Goal: Task Accomplishment & Management: Complete application form

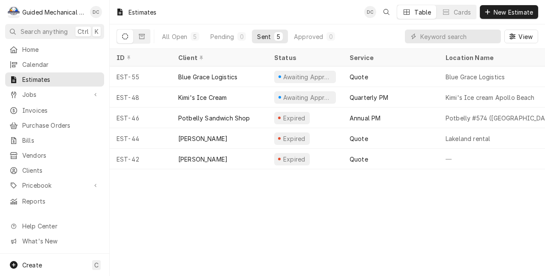
click at [168, 114] on div "EST-46" at bounding box center [141, 118] width 62 height 21
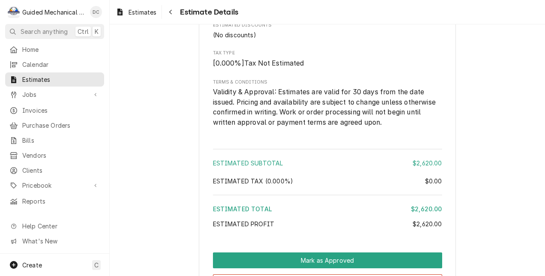
scroll to position [1191, 0]
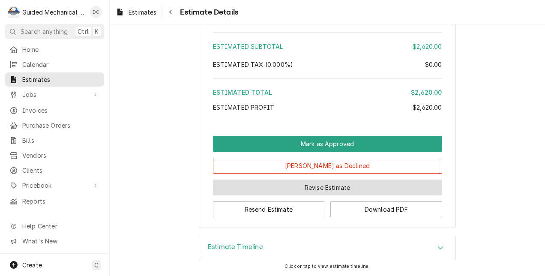
click at [360, 190] on button "Revise Estimate" at bounding box center [327, 188] width 229 height 16
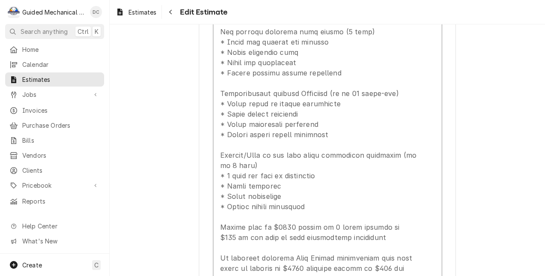
scroll to position [930, 0]
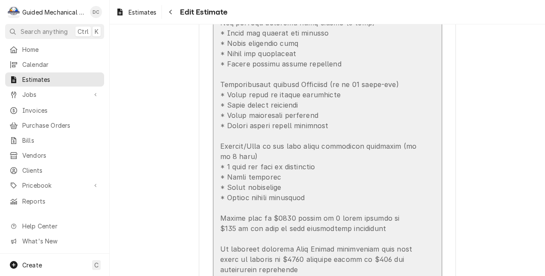
click at [220, 84] on div "Update Line Item" at bounding box center [318, 48] width 197 height 453
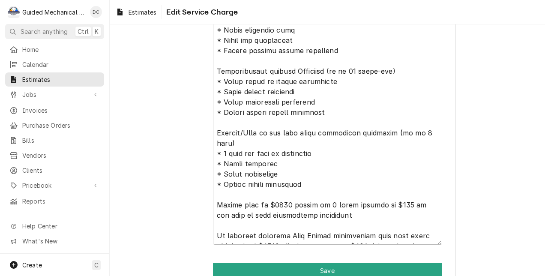
scroll to position [502, 0]
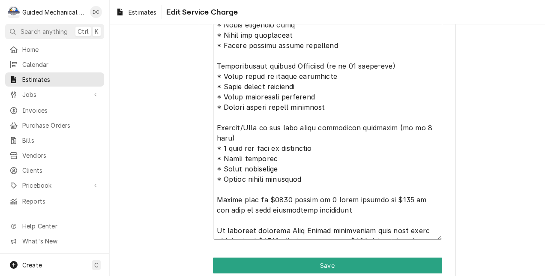
drag, startPoint x: 213, startPoint y: 64, endPoint x: 228, endPoint y: 54, distance: 18.1
click at [228, 54] on textarea "Service Summary ( optional )" at bounding box center [327, 20] width 229 height 440
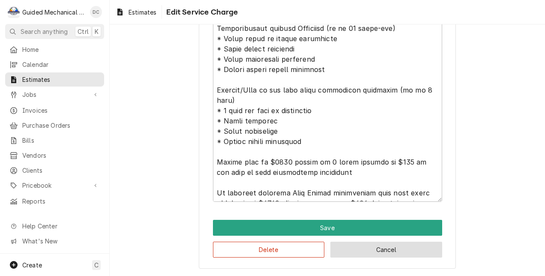
click at [419, 252] on button "Cancel" at bounding box center [386, 250] width 112 height 16
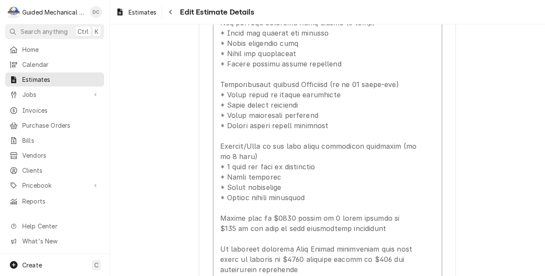
scroll to position [921, 0]
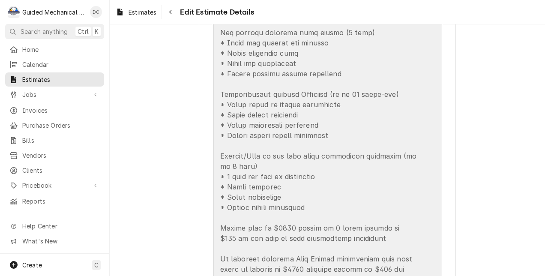
click at [366, 164] on div "Update Line Item" at bounding box center [318, 58] width 197 height 453
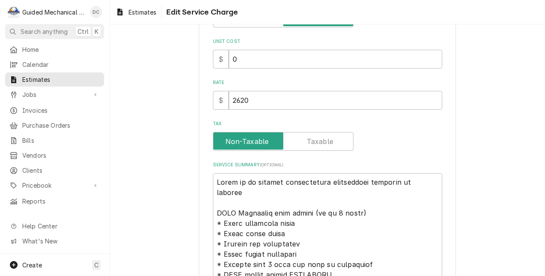
type textarea "x"
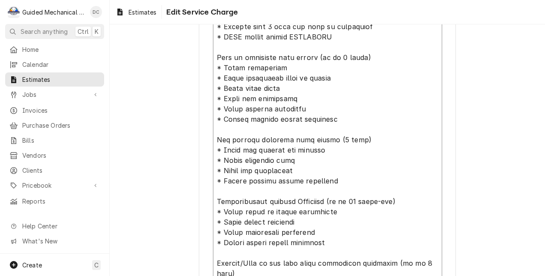
scroll to position [378, 0]
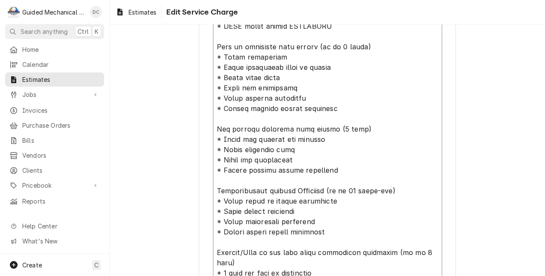
drag, startPoint x: 213, startPoint y: 66, endPoint x: 370, endPoint y: 173, distance: 190.3
click at [370, 173] on textarea "Service Summary ( optional )" at bounding box center [327, 145] width 229 height 440
click at [69, 75] on span "Estimates" at bounding box center [61, 79] width 78 height 9
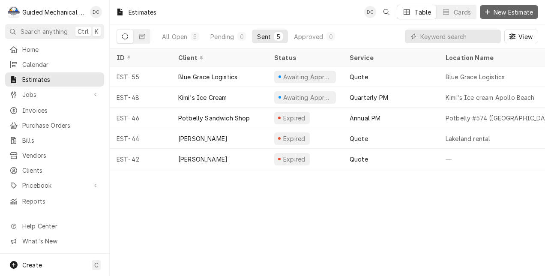
click at [507, 11] on span "New Estimate" at bounding box center [513, 12] width 43 height 9
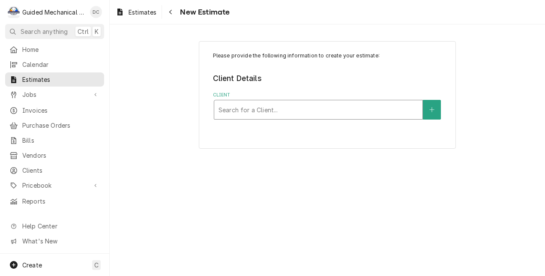
click at [366, 106] on div "Client" at bounding box center [319, 109] width 200 height 15
type input "new"
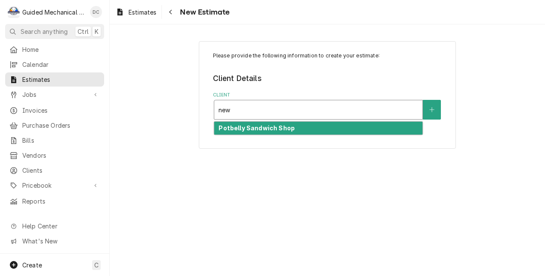
click at [355, 132] on div "Potbelly Sandwich Shop" at bounding box center [318, 128] width 208 height 13
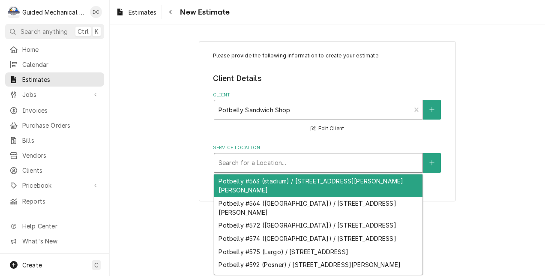
click at [342, 165] on div "Service Location" at bounding box center [319, 162] width 200 height 15
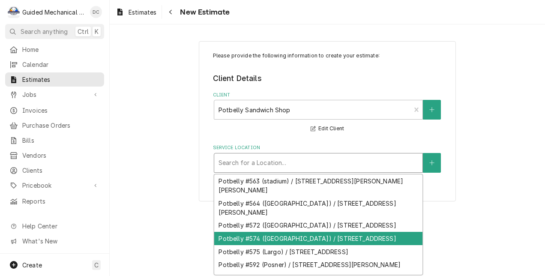
click at [322, 245] on div "Potbelly #574 ([GEOGRAPHIC_DATA]) / [STREET_ADDRESS]" at bounding box center [318, 238] width 208 height 13
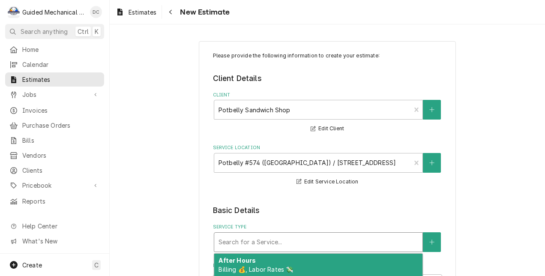
click at [350, 241] on div "Service Type" at bounding box center [319, 241] width 200 height 15
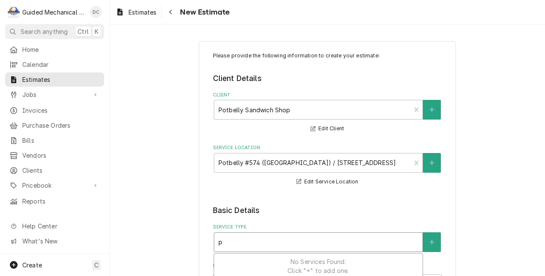
type textarea "x"
type input "p"
type textarea "x"
type input "pr"
type textarea "x"
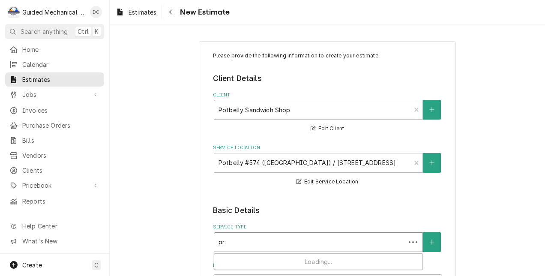
type input "pre"
type textarea "x"
type input "prev"
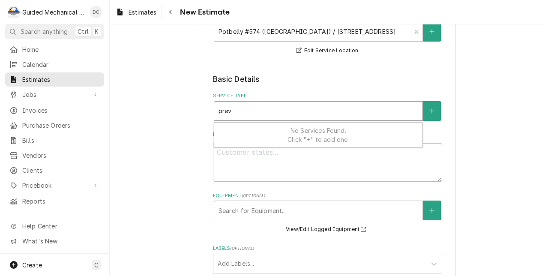
scroll to position [147, 0]
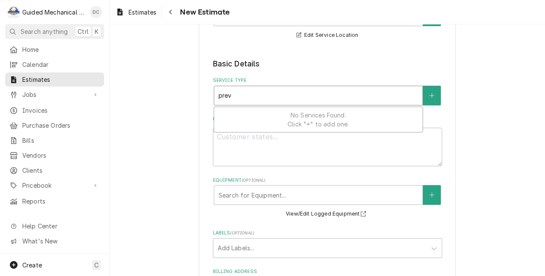
type textarea "x"
type input "pre"
type textarea "x"
type input "pr"
type textarea "x"
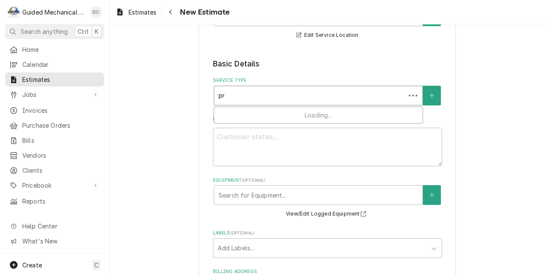
type input "p"
type textarea "x"
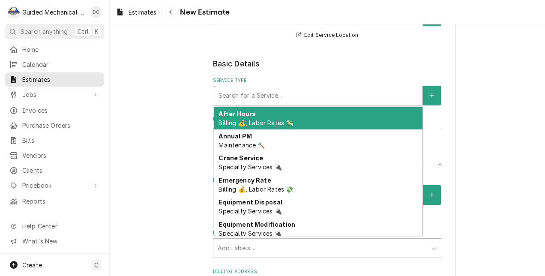
type textarea "x"
type input "m"
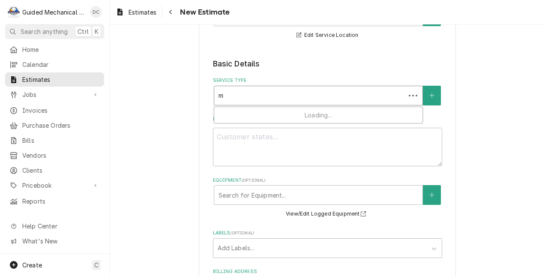
type textarea "x"
type input "ma"
type textarea "x"
type input "mai"
type textarea "x"
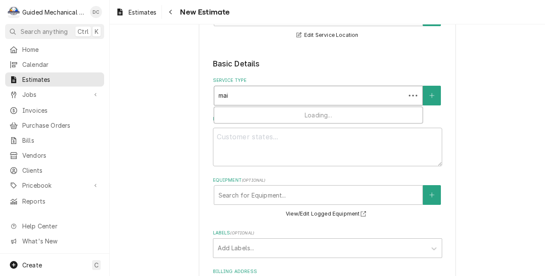
type input "main"
type textarea "x"
type input "maint"
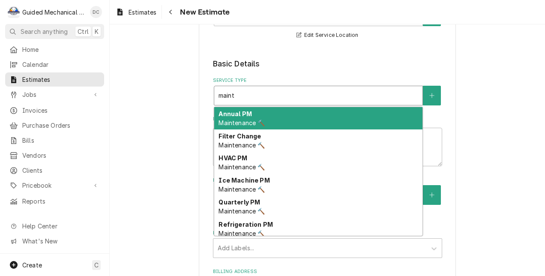
click at [378, 115] on div "Annual PM Maintenance 🔨" at bounding box center [318, 118] width 208 height 22
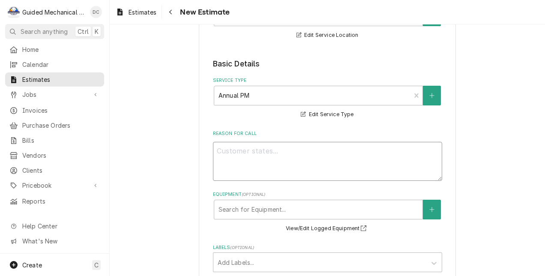
click at [358, 154] on textarea "Reason For Call" at bounding box center [327, 161] width 229 height 39
drag, startPoint x: 358, startPoint y: 154, endPoint x: 339, endPoint y: 147, distance: 20.8
click at [339, 147] on textarea "Reason For Call" at bounding box center [327, 161] width 229 height 39
type textarea "x"
type textarea "m"
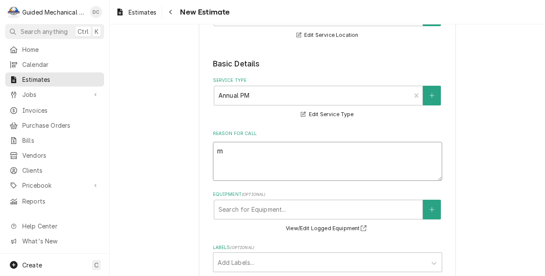
type textarea "x"
type textarea "ma"
type textarea "x"
type textarea "mai"
type textarea "x"
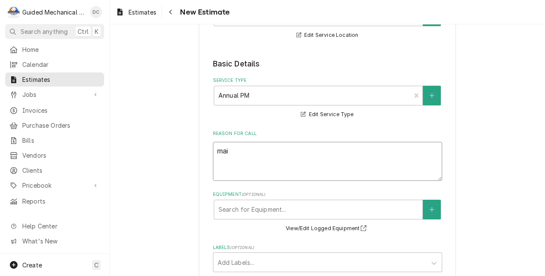
type textarea "main"
type textarea "x"
type textarea "maint"
type textarea "x"
type textarea "maint"
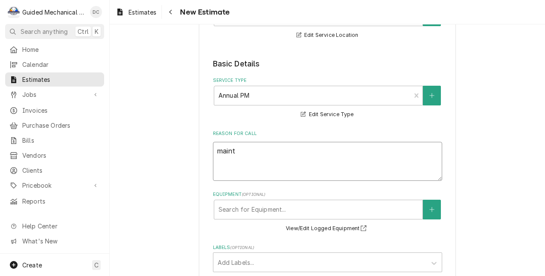
type textarea "x"
type textarea "maint q"
type textarea "x"
type textarea "maint qu"
type textarea "x"
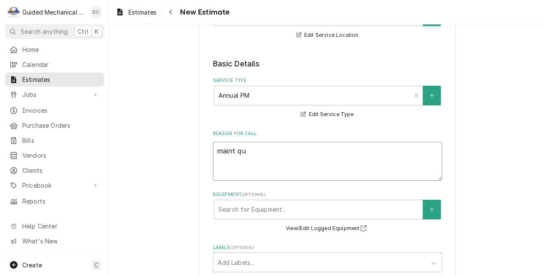
type textarea "maint quo"
type textarea "x"
type textarea "maint quot"
type textarea "x"
type textarea "maint quote"
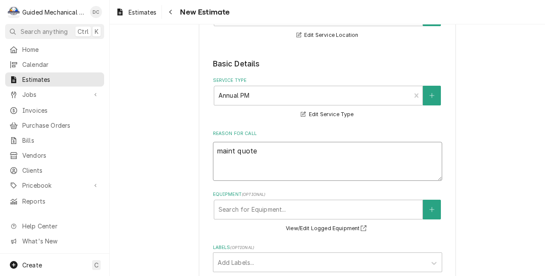
type textarea "x"
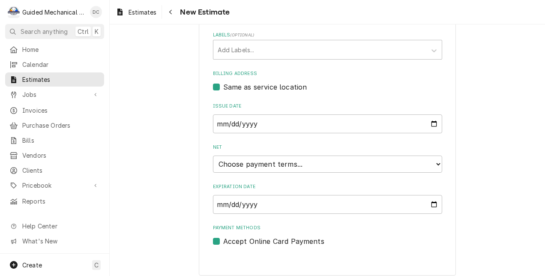
scroll to position [366, 0]
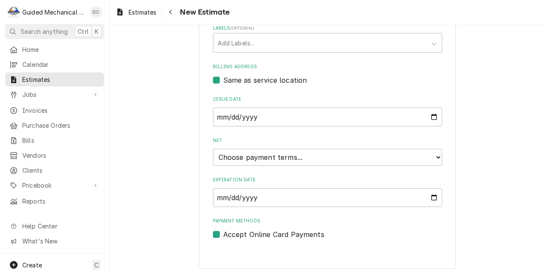
type textarea "maint quote"
click at [417, 155] on select "Choose payment terms... Same Day Net 7 Net 14 Net 21 Net 30 Net 45 Net 60 Net 90" at bounding box center [327, 157] width 229 height 17
type textarea "x"
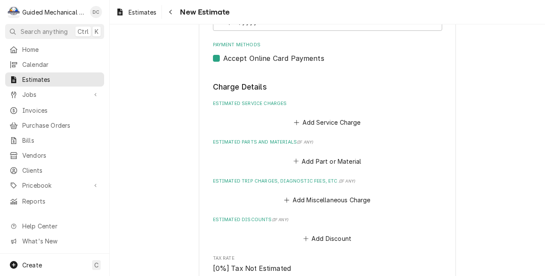
scroll to position [551, 0]
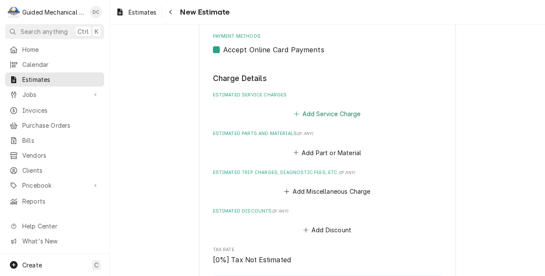
click at [335, 114] on button "Add Service Charge" at bounding box center [327, 114] width 69 height 12
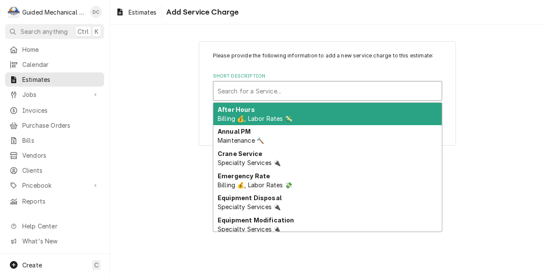
click at [333, 95] on div "Short Description" at bounding box center [328, 90] width 220 height 15
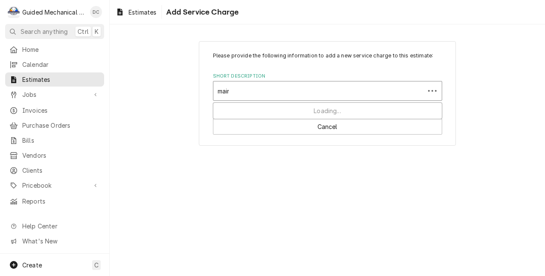
type input "maint"
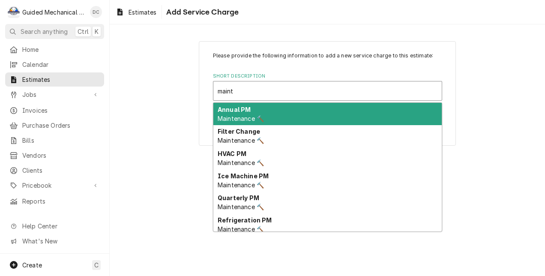
click at [325, 112] on div "Annual PM Maintenance 🔨" at bounding box center [327, 114] width 228 height 22
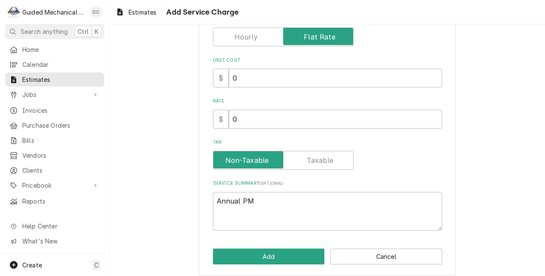
scroll to position [117, 0]
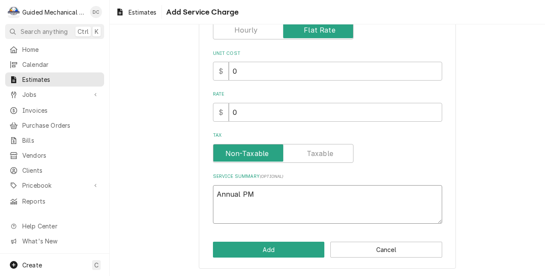
drag, startPoint x: 280, startPoint y: 191, endPoint x: 166, endPoint y: 194, distance: 114.0
click at [166, 194] on div "Please provide the following information to add a new service charge to this es…" at bounding box center [327, 96] width 435 height 360
type textarea "x"
paste textarea "Quote is to provide preventative maintenance services as follows HVAC Equipment…"
type textarea "x"
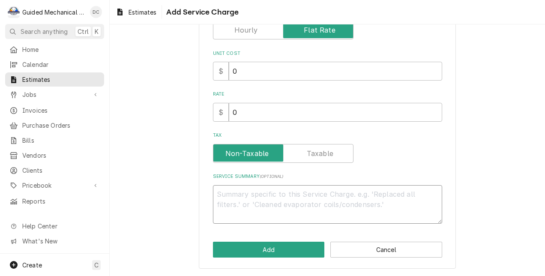
type textarea "Quote is to provide preventative maintenance services as follows HVAC Equipment…"
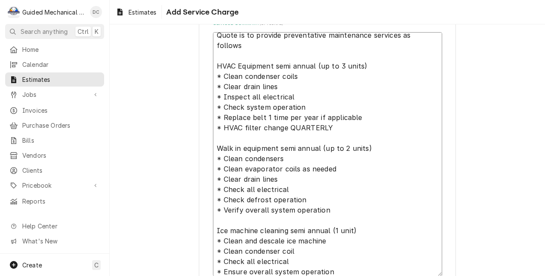
scroll to position [10, 0]
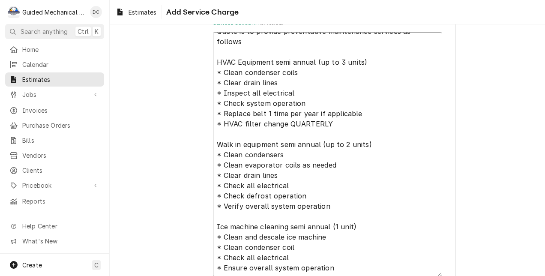
type textarea "x"
type textarea "Quote is to provide preventative maintenance services as follows HVAC Equipment…"
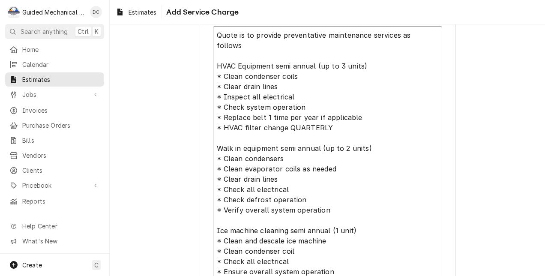
type textarea "x"
type textarea "Quote is to provide preventative maintenance services as follows HVAC Equipment…"
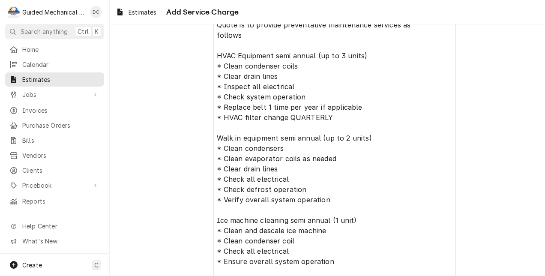
type textarea "x"
type textarea "Quote is to provide preventative maintenance services as follows HVAC Equipment…"
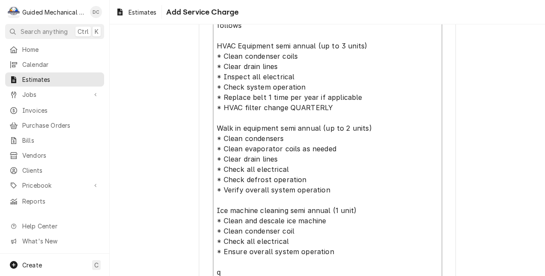
type textarea "x"
type textarea "Quote is to provide preventative maintenance services as follows HVAC Equipment…"
type textarea "x"
type textarea "Quote is to provide preventative maintenance services as follows HVAC Equipment…"
type textarea "x"
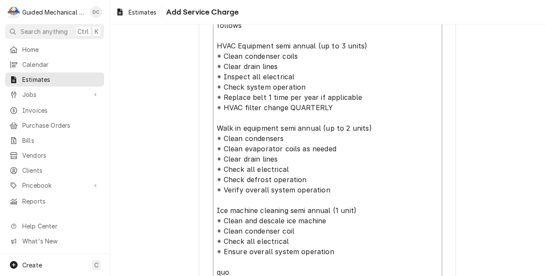
type textarea "Quote is to provide preventative maintenance services as follows HVAC Equipment…"
type textarea "x"
type textarea "Quote is to provide preventative maintenance services as follows HVAC Equipment…"
type textarea "x"
type textarea "Quote is to provide preventative maintenance services as follows HVAC Equipment…"
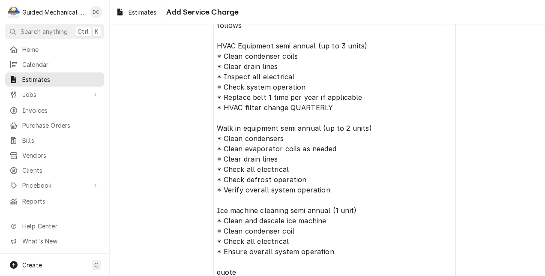
type textarea "x"
type textarea "Quote is to provide preventative maintenance services as follows HVAC Equipment…"
type textarea "x"
type textarea "Quote is to provide preventative maintenance services as follows HVAC Equipment…"
type textarea "x"
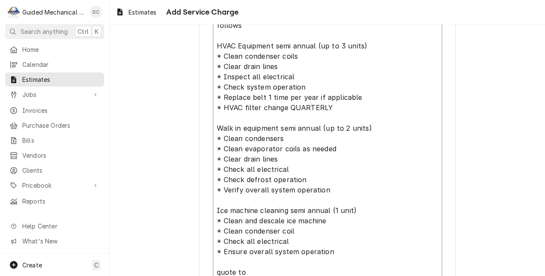
type textarea "Quote is to provide preventative maintenance services as follows HVAC Equipment…"
type textarea "x"
type textarea "Quote is to provide preventative maintenance services as follows HVAC Equipment…"
type textarea "x"
type textarea "Quote is to provide preventative maintenance services as follows HVAC Equipment…"
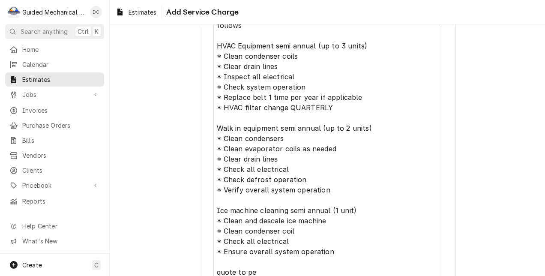
type textarea "x"
type textarea "Quote is to provide preventative maintenance services as follows HVAC Equipment…"
type textarea "x"
type textarea "Quote is to provide preventative maintenance services as follows HVAC Equipment…"
type textarea "x"
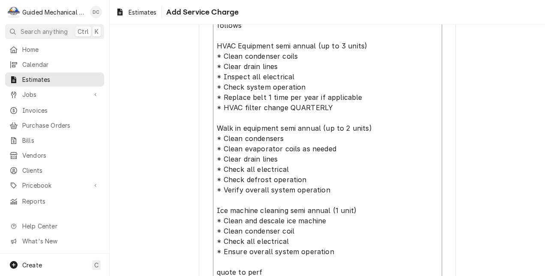
type textarea "Quote is to provide preventative maintenance services as follows HVAC Equipment…"
type textarea "x"
type textarea "Quote is to provide preventative maintenance services as follows HVAC Equipment…"
type textarea "x"
type textarea "Quote is to provide preventative maintenance services as follows HVAC Equipment…"
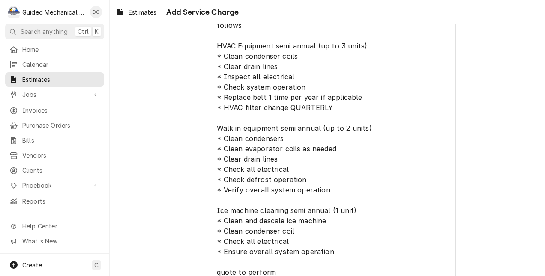
type textarea "x"
type textarea "Quote is to provide preventative maintenance services as follows HVAC Equipment…"
type textarea "x"
type textarea "Quote is to provide preventative maintenance services as follows HVAC Equipment…"
type textarea "x"
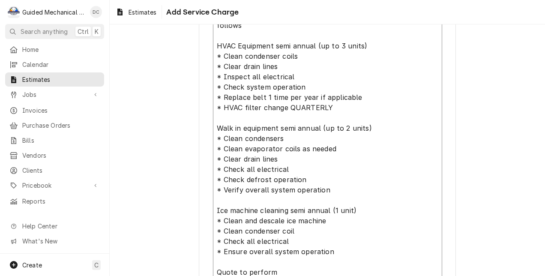
type textarea "Quote is to provide preventative maintenance services as follows HVAC Equipment…"
type textarea "x"
type textarea "Quote is to provide preventative maintenance services as follows HVAC Equipment…"
type textarea "x"
type textarea "Quote is to provide preventative maintenance services as follows HVAC Equipment…"
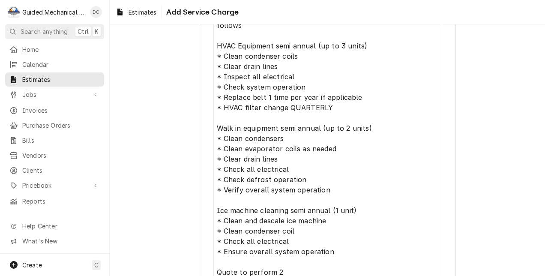
type textarea "x"
type textarea "Quote is to provide preventative maintenance services as follows HVAC Equipment…"
type textarea "x"
type textarea "Quote is to provide preventative maintenance services as follows HVAC Equipment…"
type textarea "x"
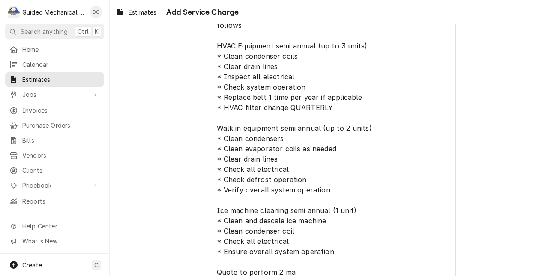
type textarea "Quote is to provide preventative maintenance services as follows HVAC Equipment…"
type textarea "x"
type textarea "Quote is to provide preventative maintenance services as follows HVAC Equipment…"
type textarea "x"
type textarea "Quote is to provide preventative maintenance services as follows HVAC Equipment…"
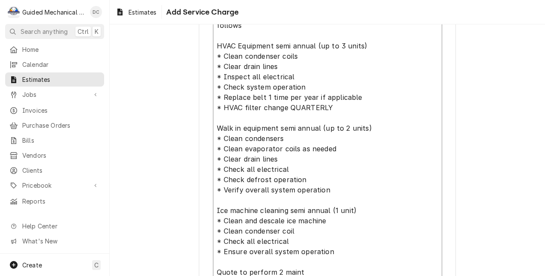
type textarea "x"
type textarea "Quote is to provide preventative maintenance services as follows HVAC Equipment…"
type textarea "x"
type textarea "Quote is to provide preventative maintenance services as follows HVAC Equipment…"
type textarea "x"
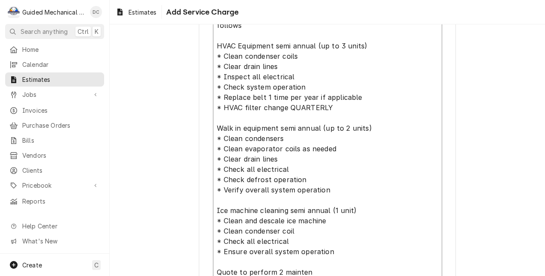
type textarea "Quote is to provide preventative maintenance services as follows HVAC Equipment…"
type textarea "x"
type textarea "Quote is to provide preventative maintenance services as follows HVAC Equipment…"
type textarea "x"
type textarea "Quote is to provide preventative maintenance services as follows HVAC Equipment…"
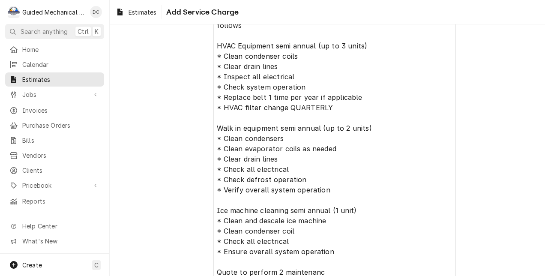
type textarea "x"
type textarea "Quote is to provide preventative maintenance services as follows HVAC Equipment…"
type textarea "x"
type textarea "Quote is to provide preventative maintenance services as follows HVAC Equipment…"
type textarea "x"
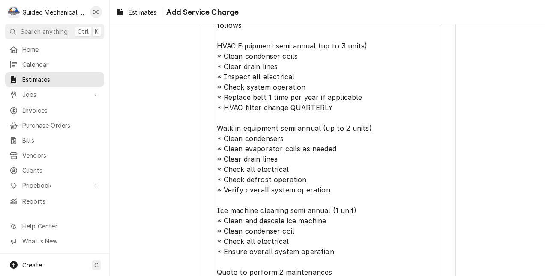
type textarea "Quote is to provide preventative maintenance services as follows HVAC Equipment…"
type textarea "x"
type textarea "Quote is to provide preventative maintenance services as follows HVAC Equipment…"
type textarea "x"
type textarea "Quote is to provide preventative maintenance services as follows HVAC Equipment…"
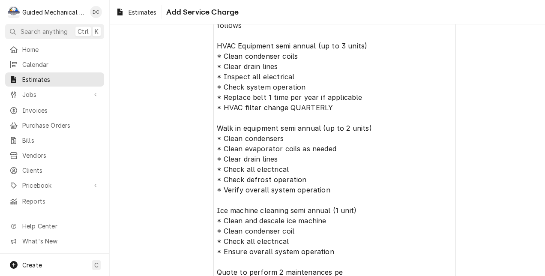
type textarea "x"
type textarea "Quote is to provide preventative maintenance services as follows HVAC Equipment…"
type textarea "x"
type textarea "Quote is to provide preventative maintenance services as follows HVAC Equipment…"
type textarea "x"
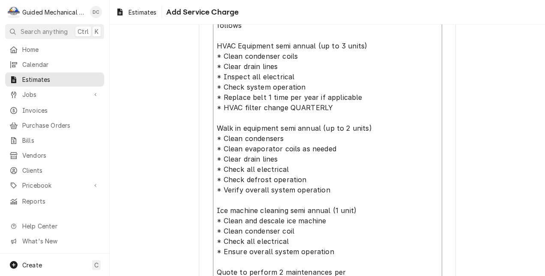
type textarea "Quote is to provide preventative maintenance services as follows HVAC Equipment…"
type textarea "x"
type textarea "Quote is to provide preventative maintenance services as follows HVAC Equipment…"
type textarea "x"
type textarea "Quote is to provide preventative maintenance services as follows HVAC Equipment…"
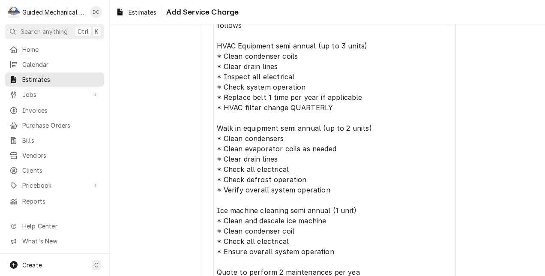
type textarea "x"
type textarea "Quote is to provide preventative maintenance services as follows HVAC Equipment…"
type textarea "x"
type textarea "Quote is to provide preventative maintenance services as follows HVAC Equipment…"
type textarea "x"
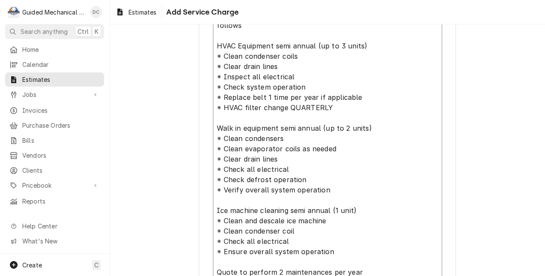
type textarea "Quote is to provide preventative maintenance services as follows HVAC Equipment…"
type textarea "x"
type textarea "Quote is to provide preventative maintenance services as follows HVAC Equipment…"
type textarea "x"
type textarea "Quote is to provide preventative maintenance services as follows HVAC Equipment…"
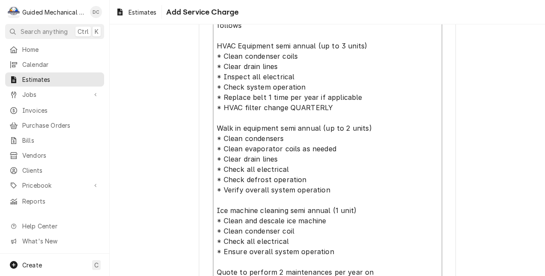
type textarea "x"
type textarea "Quote is to provide preventative maintenance services as follows HVAC Equipment…"
type textarea "x"
type textarea "Quote is to provide preventative maintenance services as follows HVAC Equipment…"
type textarea "x"
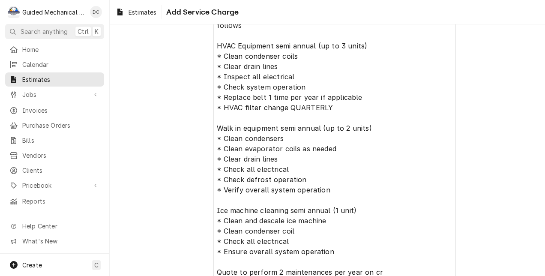
type textarea "Quote is to provide preventative maintenance services as follows HVAC Equipment…"
type textarea "x"
type textarea "Quote is to provide preventative maintenance services as follows HVAC Equipment…"
type textarea "x"
type textarea "Quote is to provide preventative maintenance services as follows HVAC Equipment…"
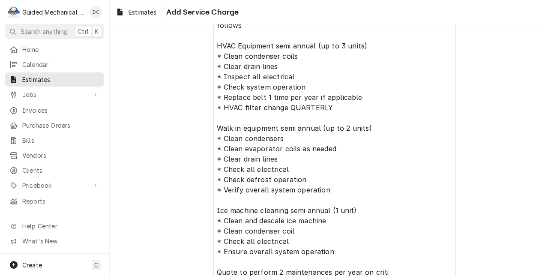
type textarea "x"
type textarea "Quote is to provide preventative maintenance services as follows HVAC Equipment…"
type textarea "x"
type textarea "Quote is to provide preventative maintenance services as follows HVAC Equipment…"
type textarea "x"
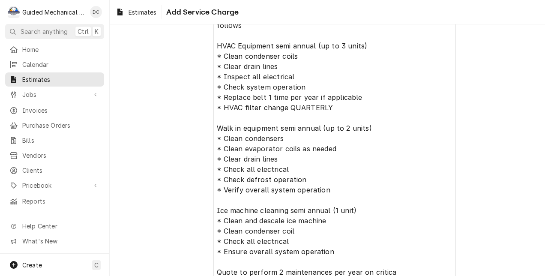
type textarea "Quote is to provide preventative maintenance services as follows HVAC Equipment…"
type textarea "x"
type textarea "Quote is to provide preventative maintenance services as follows HVAC Equipment…"
type textarea "x"
type textarea "Quote is to provide preventative maintenance services as follows HVAC Equipment…"
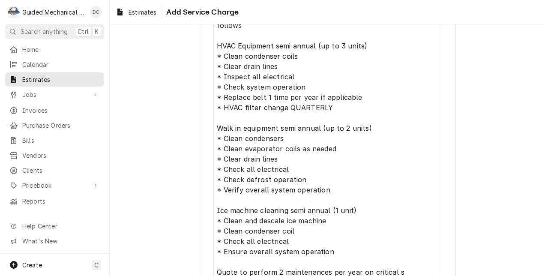
type textarea "x"
type textarea "Quote is to provide preventative maintenance services as follows HVAC Equipment…"
type textarea "x"
type textarea "Quote is to provide preventative maintenance services as follows HVAC Equipment…"
type textarea "x"
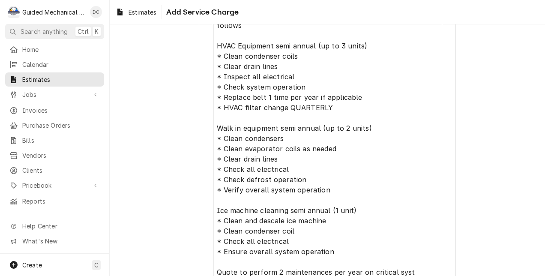
type textarea "Quote is to provide preventative maintenance services as follows HVAC Equipment…"
type textarea "x"
type textarea "Quote is to provide preventative maintenance services as follows HVAC Equipment…"
type textarea "x"
type textarea "Quote is to provide preventative maintenance services as follows HVAC Equipment…"
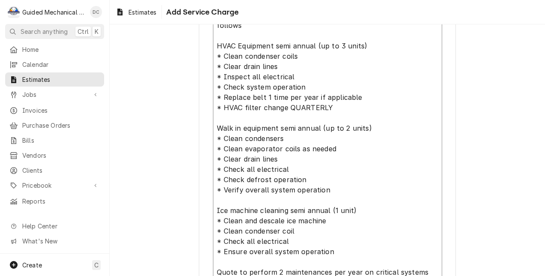
type textarea "x"
type textarea "Quote is to provide preventative maintenance services as follows HVAC Equipment…"
type textarea "x"
type textarea "Quote is to provide preventative maintenance services as follows HVAC Equipment…"
type textarea "x"
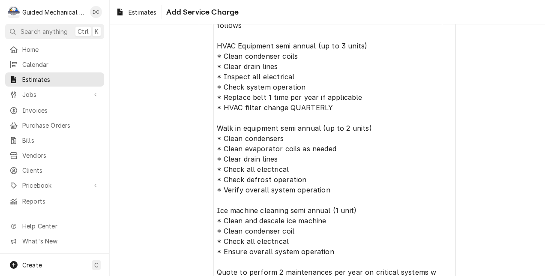
type textarea "Quote is to provide preventative maintenance services as follows HVAC Equipment…"
type textarea "x"
type textarea "Quote is to provide preventative maintenance services as follows HVAC Equipment…"
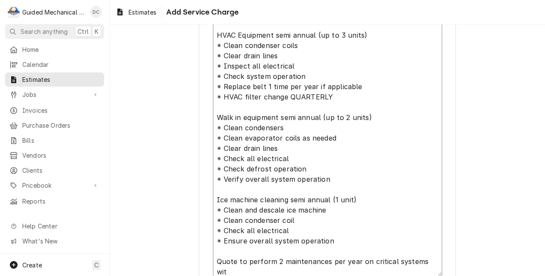
type textarea "x"
type textarea "Quote is to provide preventative maintenance services as follows HVAC Equipment…"
type textarea "x"
type textarea "Quote is to provide preventative maintenance services as follows HVAC Equipment…"
type textarea "x"
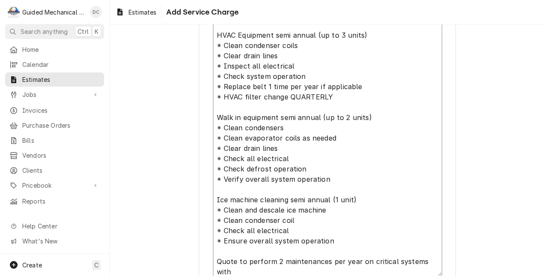
type textarea "Quote is to provide preventative maintenance services as follows HVAC Equipment…"
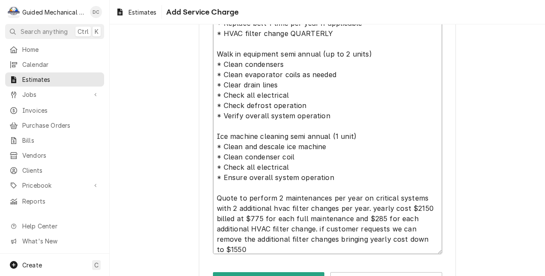
click at [317, 227] on textarea "Quote is to provide preventative maintenance services as follows HVAC Equipment…" at bounding box center [327, 101] width 229 height 306
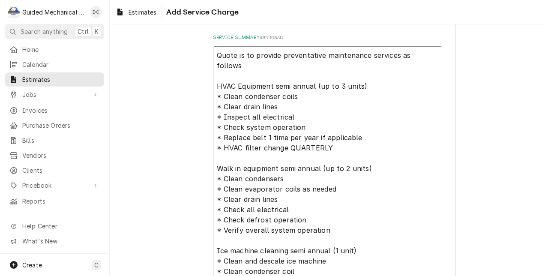
scroll to position [257, 0]
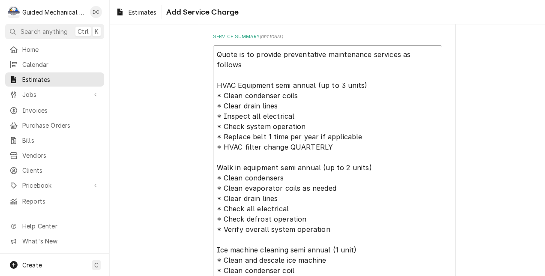
click at [329, 146] on textarea "Quote is to provide preventative maintenance services as follows HVAC Equipment…" at bounding box center [327, 198] width 229 height 306
click at [311, 87] on textarea "Quote is to provide preventative maintenance services as follows HVAC Equipment…" at bounding box center [327, 198] width 229 height 306
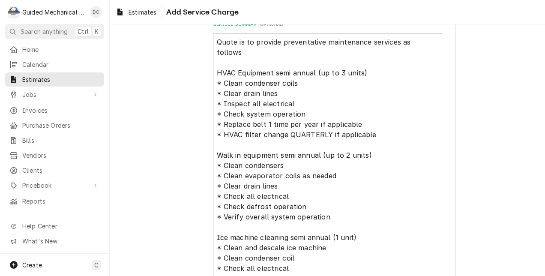
scroll to position [267, 0]
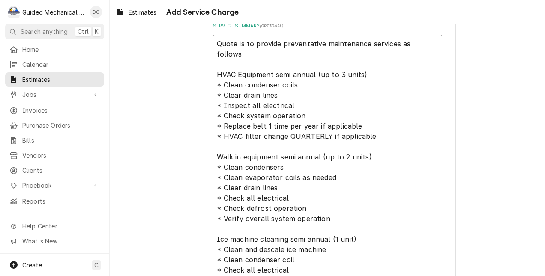
drag, startPoint x: 337, startPoint y: 73, endPoint x: 321, endPoint y: 74, distance: 16.3
click at [321, 74] on textarea "Quote is to provide preventative maintenance services as follows HVAC Equipment…" at bounding box center [327, 188] width 229 height 306
drag, startPoint x: 341, startPoint y: 74, endPoint x: 315, endPoint y: 78, distance: 25.6
click at [315, 78] on textarea "Quote is to provide preventative maintenance services as follows HVAC Equipment…" at bounding box center [327, 188] width 229 height 306
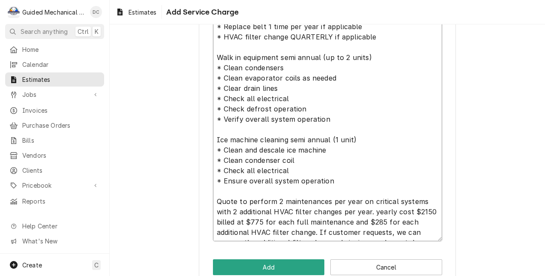
scroll to position [385, 0]
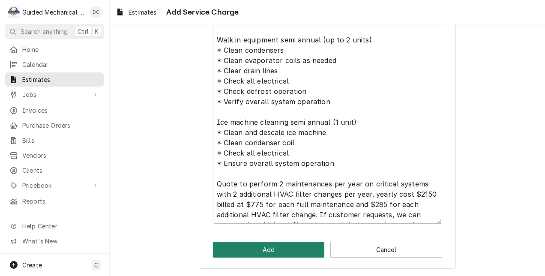
click at [259, 247] on button "Add" at bounding box center [269, 250] width 112 height 16
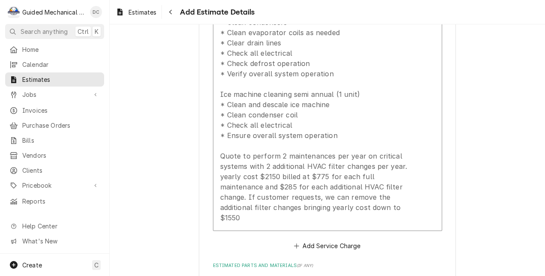
scroll to position [872, 0]
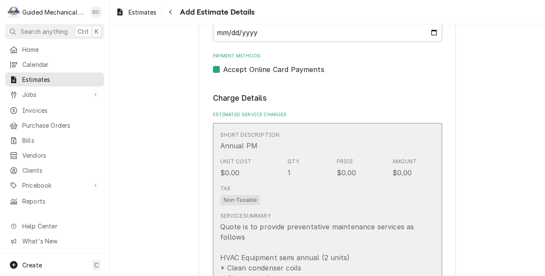
click at [407, 178] on div "$0.00" at bounding box center [403, 173] width 20 height 10
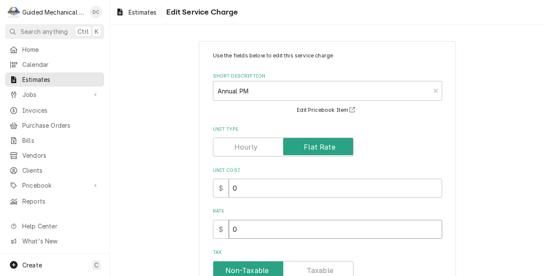
click at [288, 232] on input "0" at bounding box center [335, 229] width 213 height 19
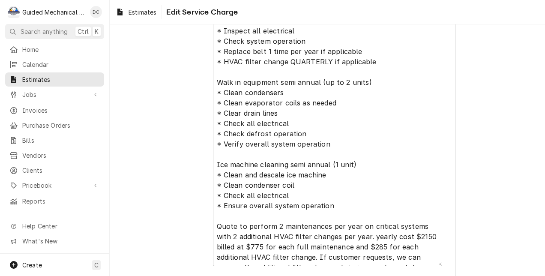
scroll to position [407, 0]
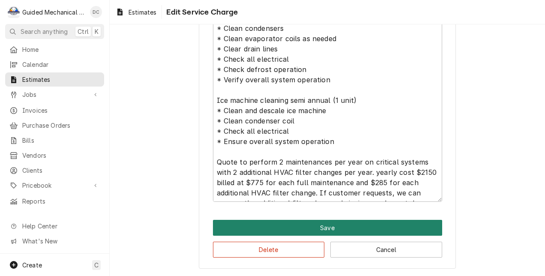
click at [419, 224] on button "Save" at bounding box center [327, 228] width 229 height 16
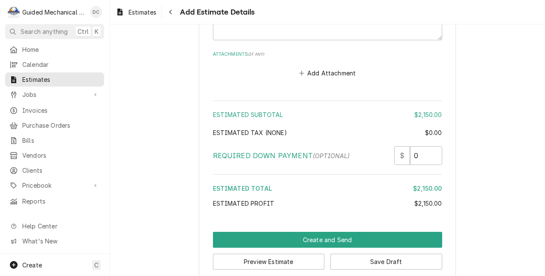
scroll to position [1310, 0]
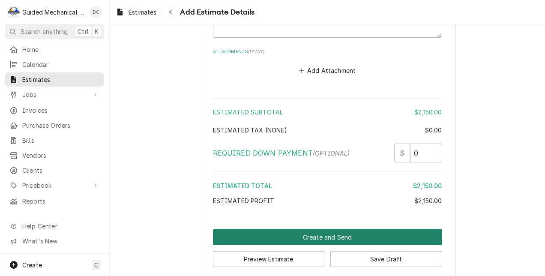
click at [425, 229] on button "Create and Send" at bounding box center [327, 237] width 229 height 16
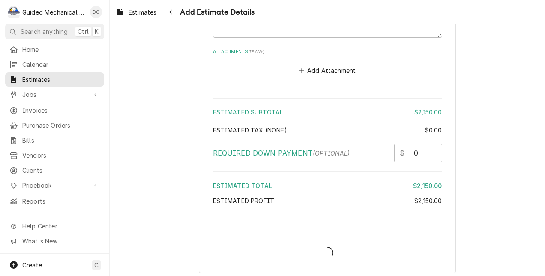
scroll to position [1305, 0]
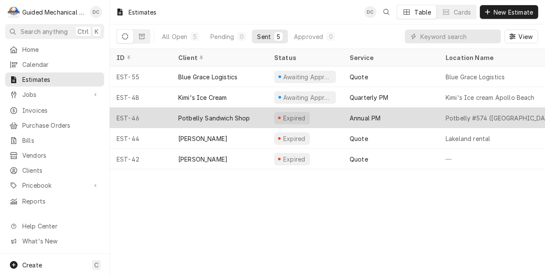
click at [238, 115] on div "Potbelly Sandwich Shop" at bounding box center [214, 118] width 72 height 9
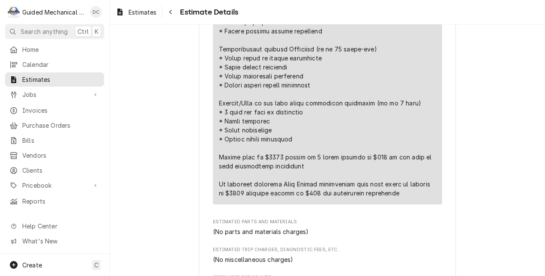
scroll to position [795, 0]
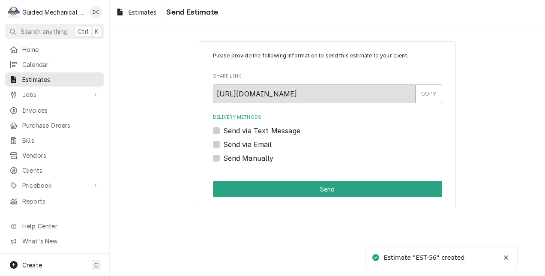
click at [223, 144] on label "Send via Email" at bounding box center [247, 144] width 48 height 10
click at [223, 144] on input "Send via Email" at bounding box center [337, 148] width 229 height 19
checkbox input "true"
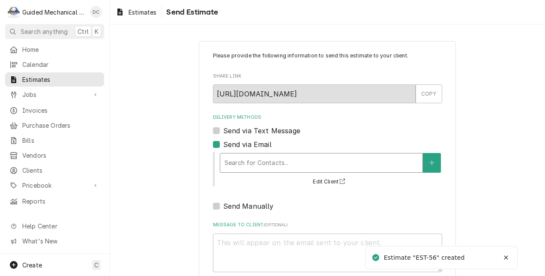
click at [255, 161] on div "Delivery Methods" at bounding box center [322, 162] width 194 height 15
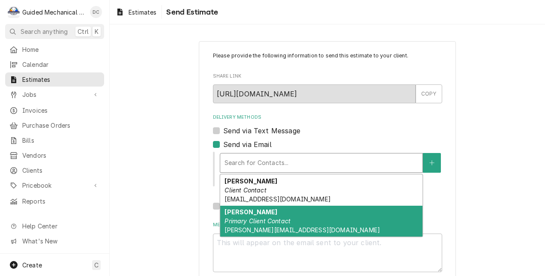
click at [282, 233] on span "[PERSON_NAME][EMAIL_ADDRESS][DOMAIN_NAME]" at bounding box center [303, 229] width 156 height 7
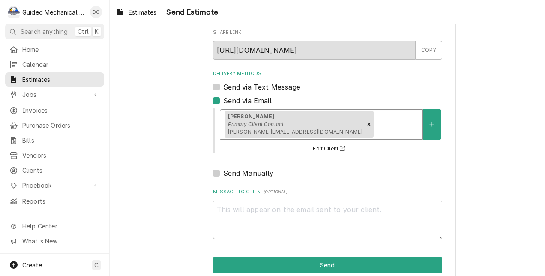
scroll to position [59, 0]
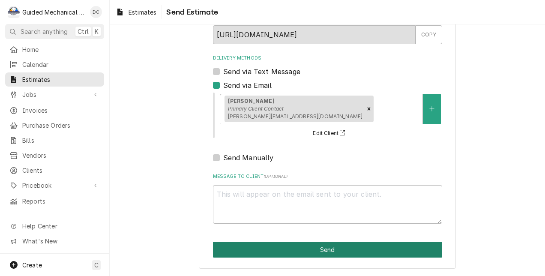
click at [342, 249] on button "Send" at bounding box center [327, 250] width 229 height 16
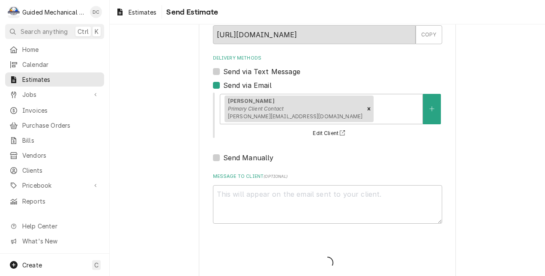
type textarea "x"
